Goal: Information Seeking & Learning: Learn about a topic

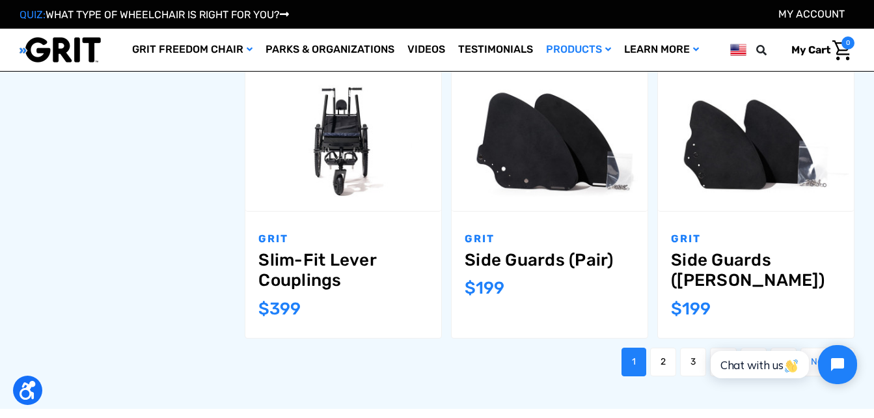
scroll to position [1328, 0]
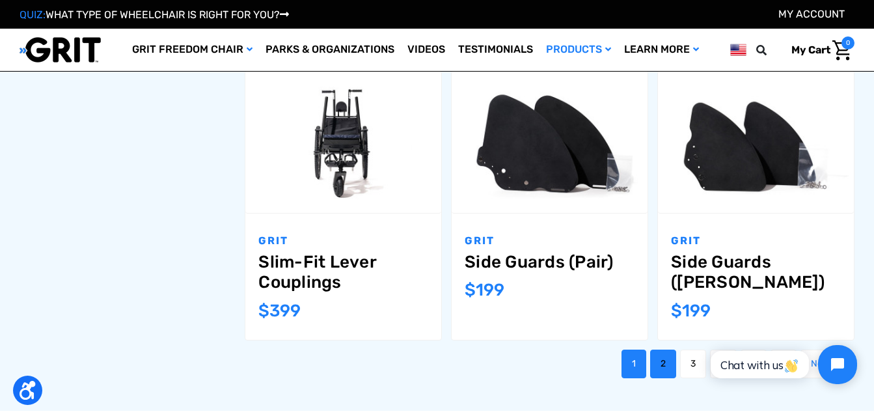
click at [656, 350] on link "2" at bounding box center [663, 364] width 26 height 29
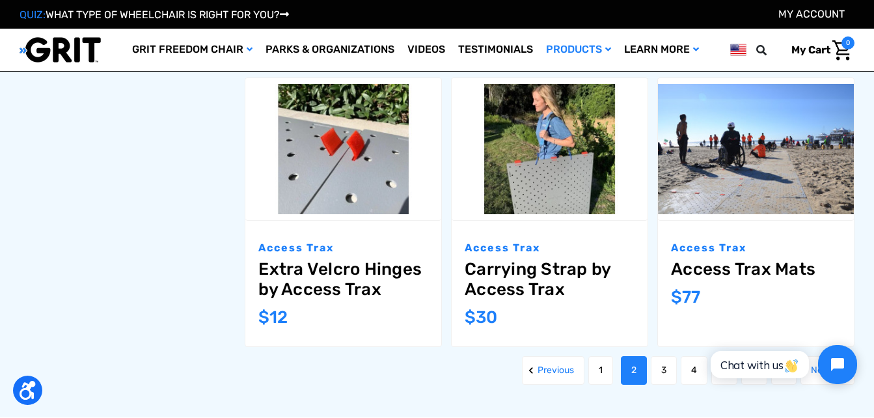
scroll to position [1302, 0]
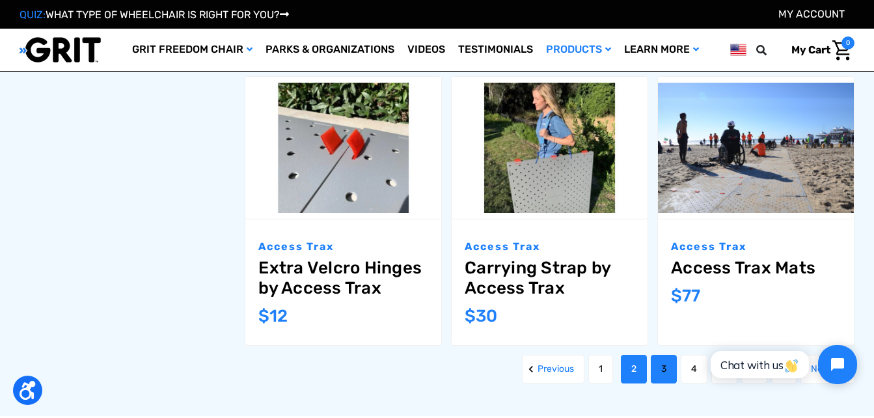
click at [669, 364] on link "3" at bounding box center [664, 369] width 26 height 29
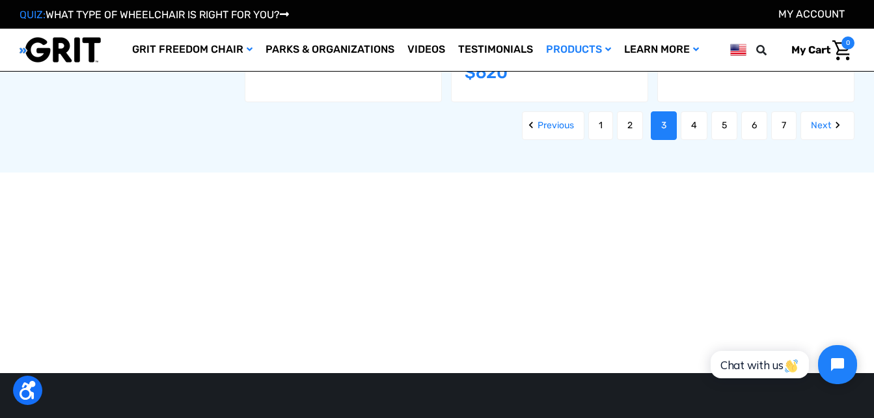
scroll to position [1692, 0]
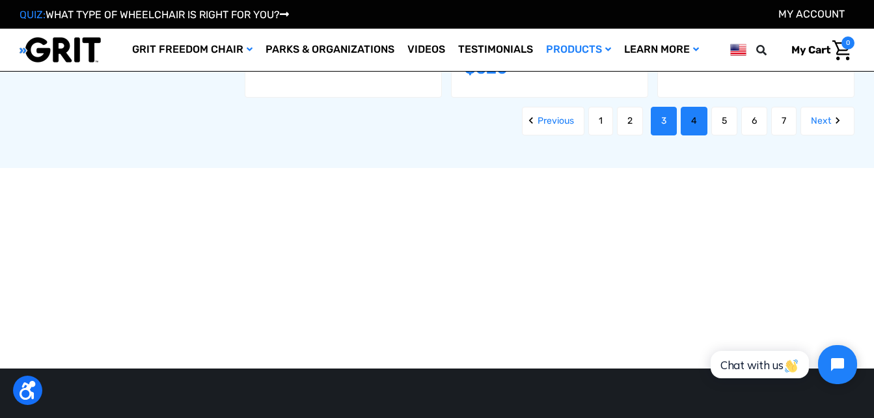
click at [689, 120] on link "4" at bounding box center [694, 121] width 27 height 29
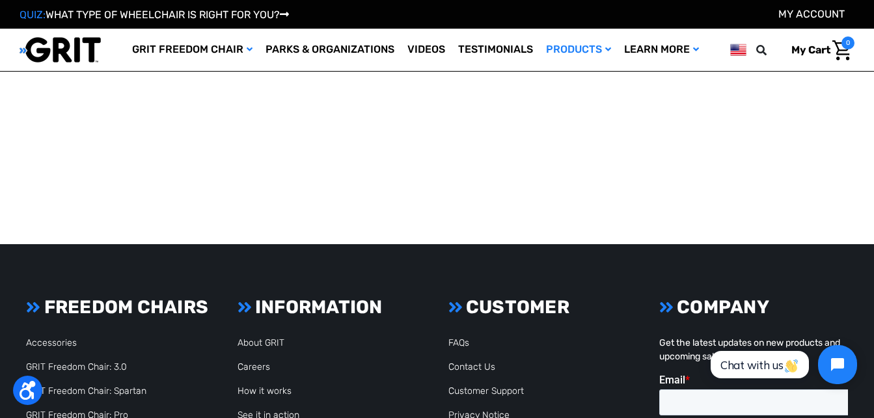
scroll to position [1823, 0]
